Goal: Task Accomplishment & Management: Manage account settings

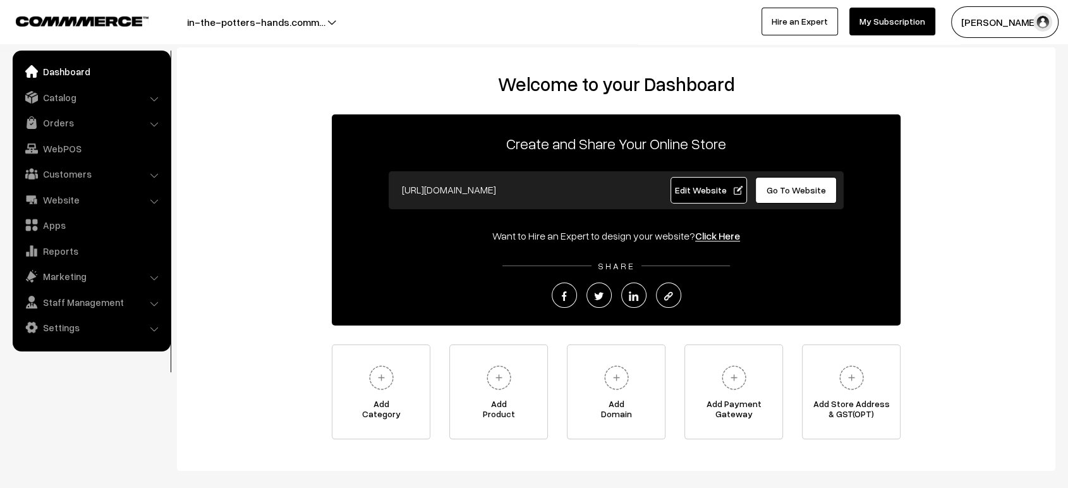
click at [795, 192] on span "Go To Website" at bounding box center [795, 189] width 59 height 11
click at [697, 191] on span "Edit Website" at bounding box center [709, 189] width 68 height 11
click at [286, 84] on h2 "Welcome to your Dashboard" at bounding box center [616, 84] width 853 height 23
click at [701, 188] on span "Edit Website" at bounding box center [709, 189] width 68 height 11
click at [85, 197] on link "Website" at bounding box center [91, 199] width 150 height 23
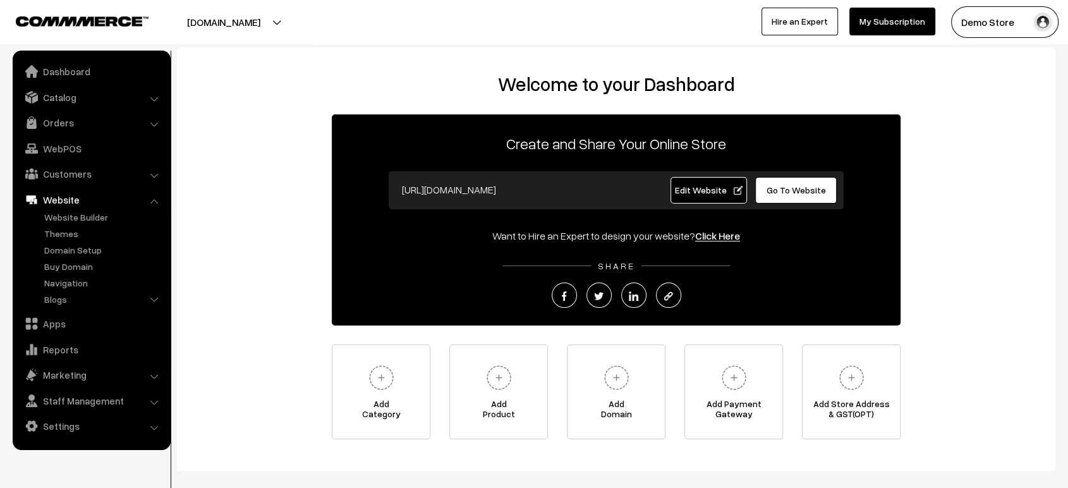
click at [781, 145] on p "Create and Share Your Online Store" at bounding box center [616, 143] width 569 height 23
click at [697, 193] on span "Edit Website" at bounding box center [709, 189] width 68 height 11
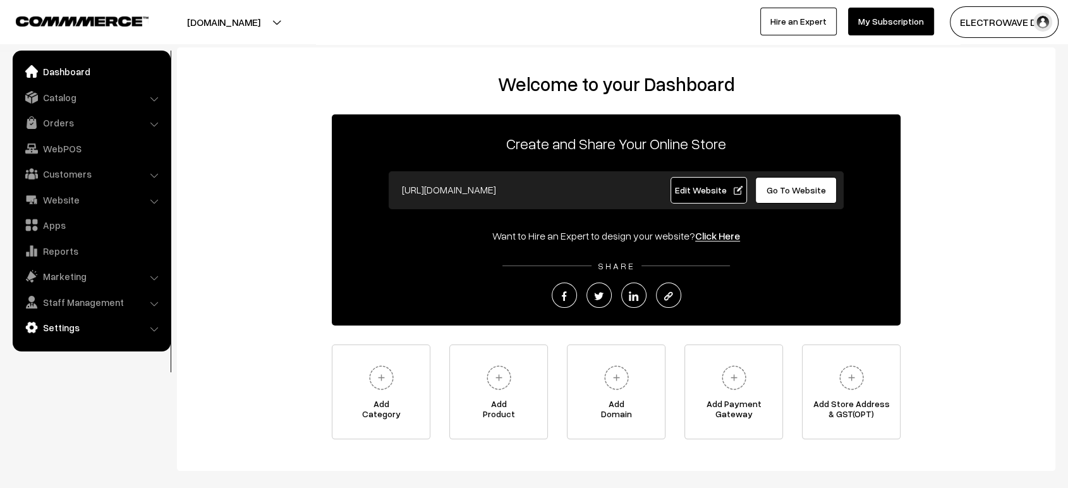
click at [87, 318] on link "Settings" at bounding box center [91, 327] width 150 height 23
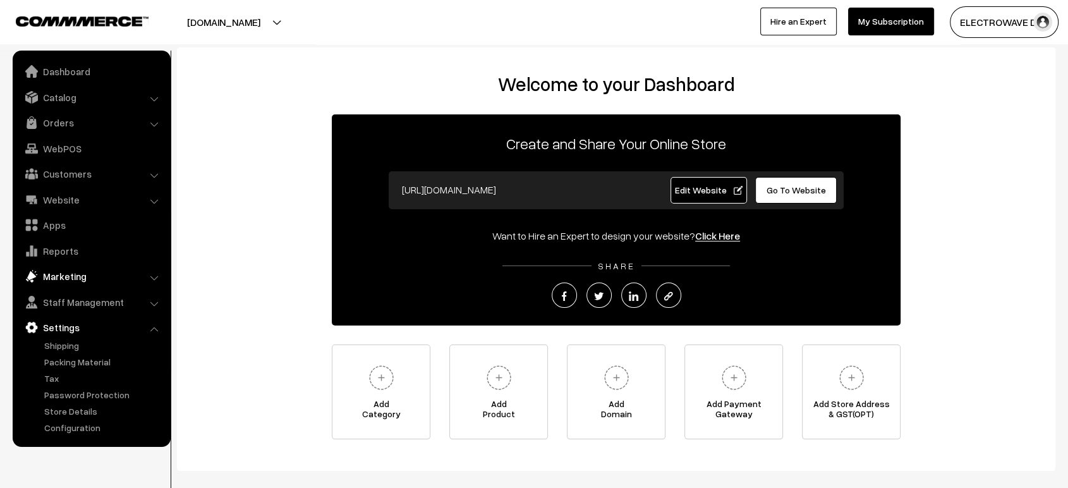
click at [71, 279] on link "Marketing" at bounding box center [91, 276] width 150 height 23
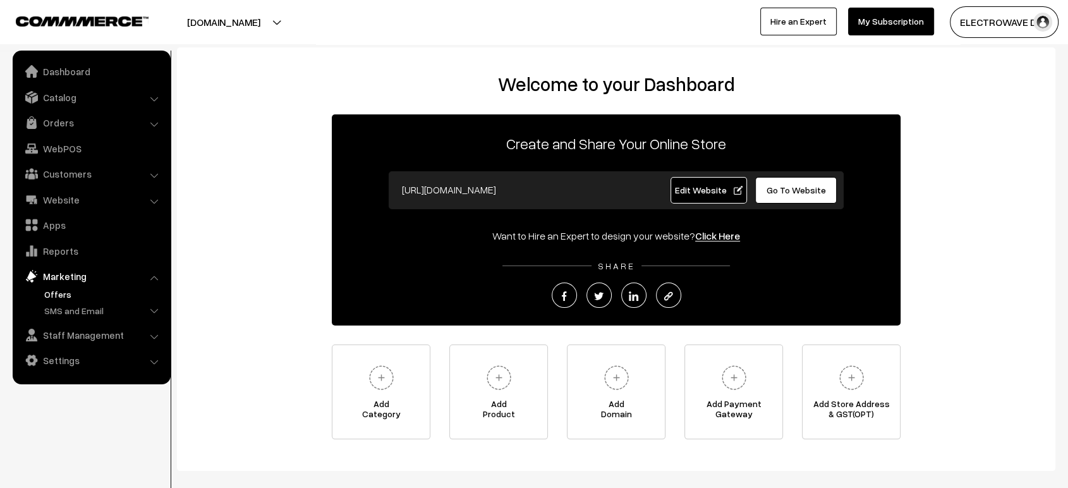
click at [68, 295] on link "Offers" at bounding box center [103, 293] width 125 height 13
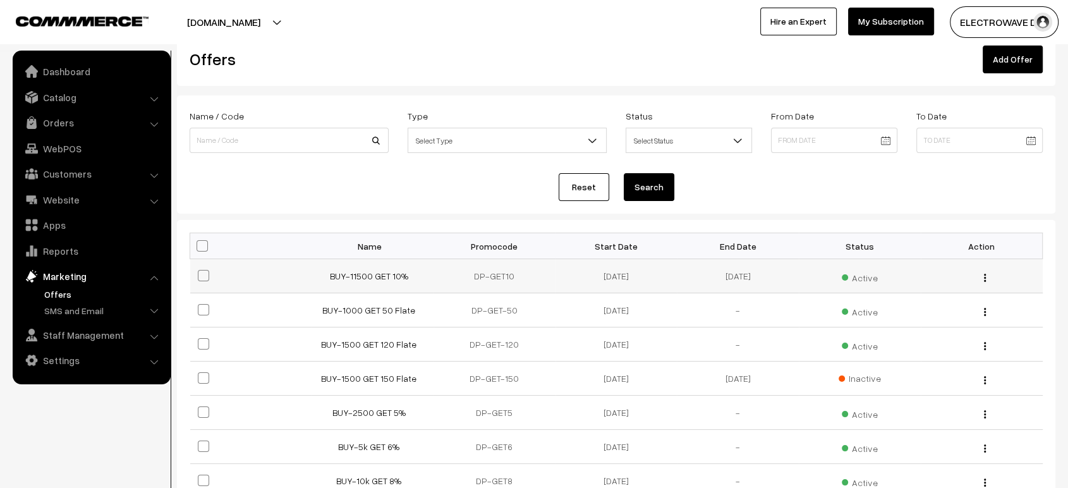
scroll to position [28, 0]
click at [370, 274] on link "BUY-11500 GET 10%" at bounding box center [369, 275] width 78 height 11
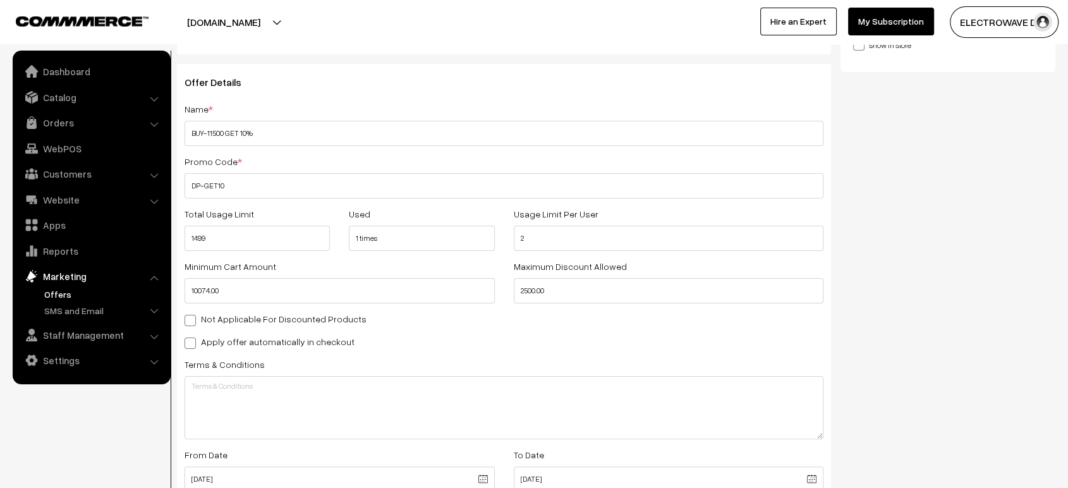
scroll to position [146, 0]
click at [236, 237] on input "1499" at bounding box center [256, 237] width 145 height 25
click at [258, 238] on input "1499" at bounding box center [256, 237] width 145 height 25
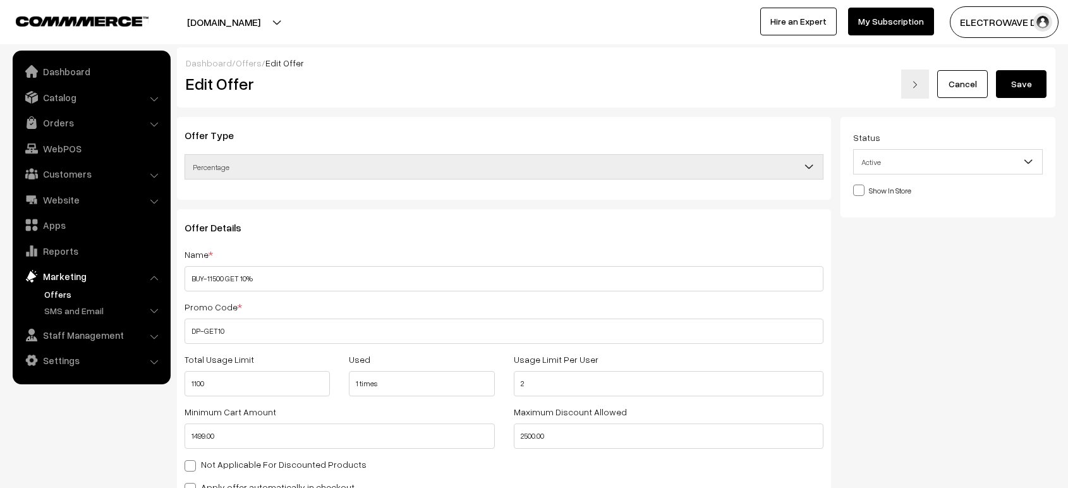
scroll to position [146, 0]
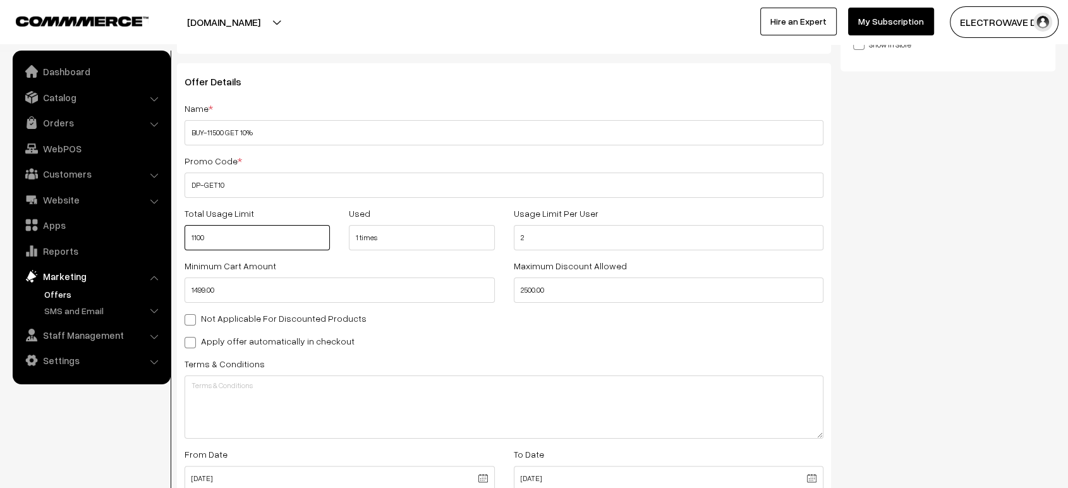
click at [219, 237] on input "1100" at bounding box center [256, 237] width 145 height 25
click at [287, 248] on input "1100000" at bounding box center [256, 237] width 145 height 25
type input "1100000"
click at [243, 286] on input "1499.00" at bounding box center [339, 289] width 310 height 25
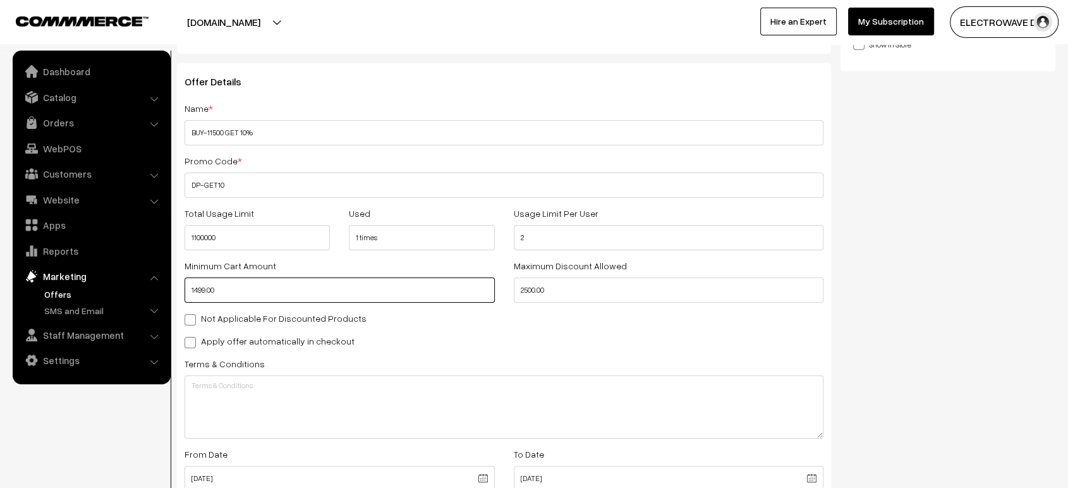
click at [243, 286] on input "1499.00" at bounding box center [339, 289] width 310 height 25
click at [244, 286] on input "1499.00" at bounding box center [339, 289] width 310 height 25
click at [248, 292] on input "1499.00" at bounding box center [339, 289] width 310 height 25
type input "1499"
click at [238, 238] on input "1100000" at bounding box center [256, 237] width 145 height 25
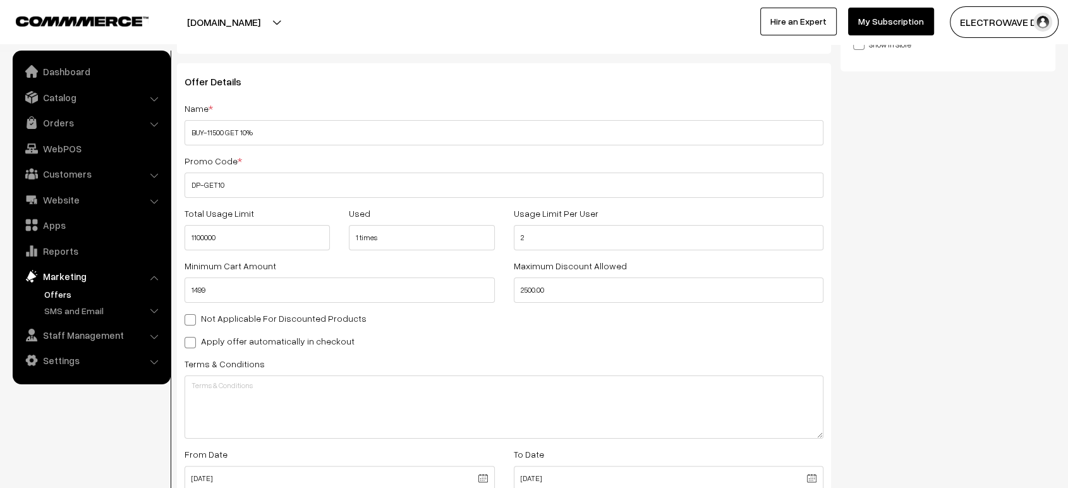
click at [368, 270] on div "Minimum Cart Amount 1499" at bounding box center [339, 280] width 329 height 45
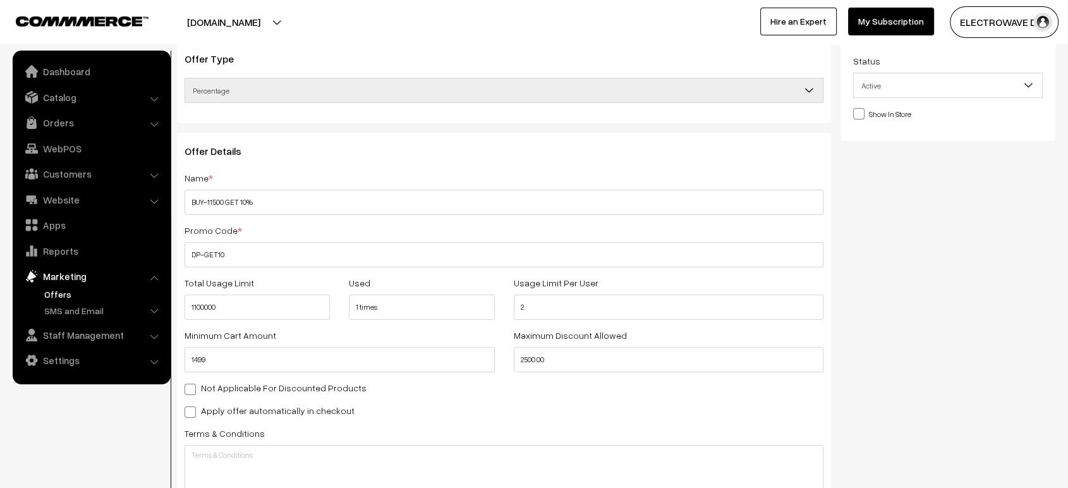
scroll to position [76, 0]
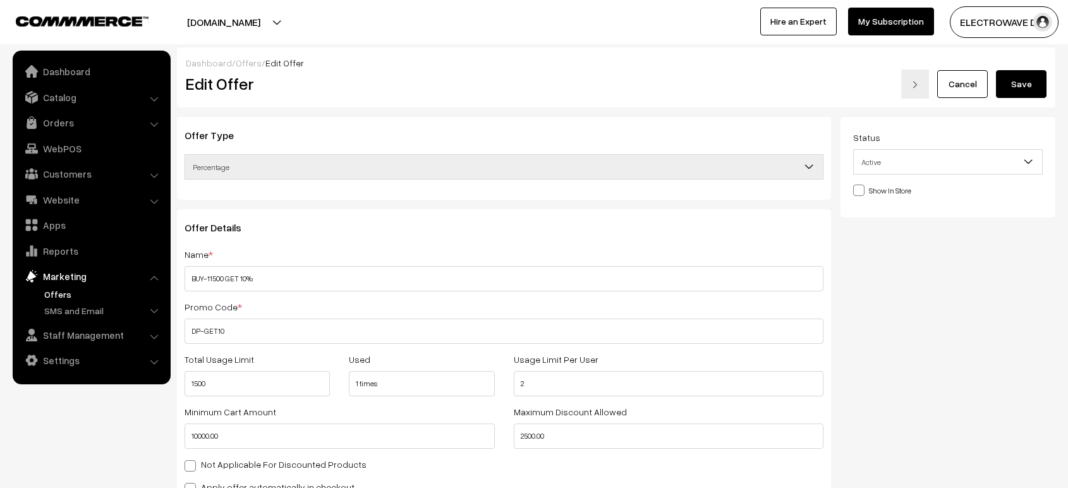
scroll to position [76, 0]
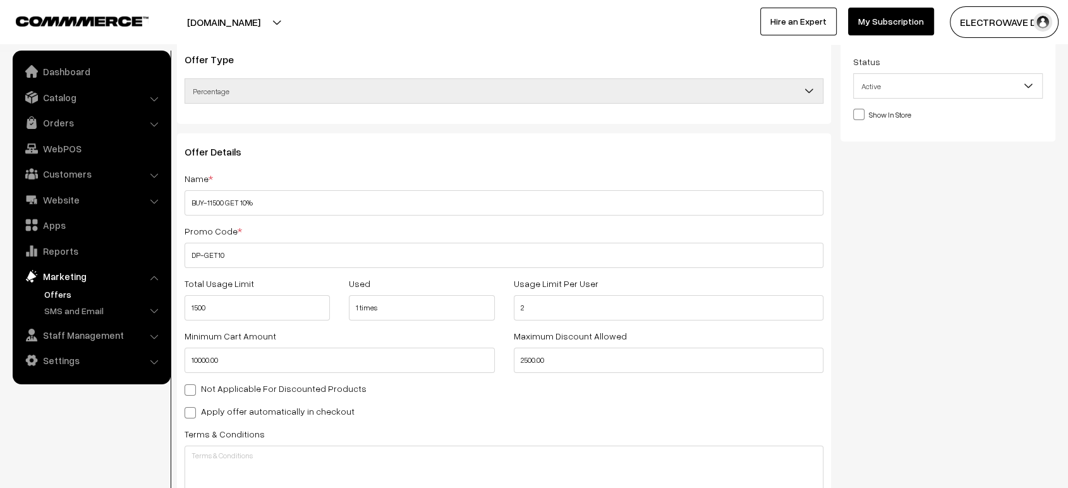
click at [465, 143] on div "Offer Details Name * BUY-11500 GET 10% Promo Code * DP-GET10 Total Usage Limit …" at bounding box center [504, 357] width 654 height 448
